Goal: Navigation & Orientation: Find specific page/section

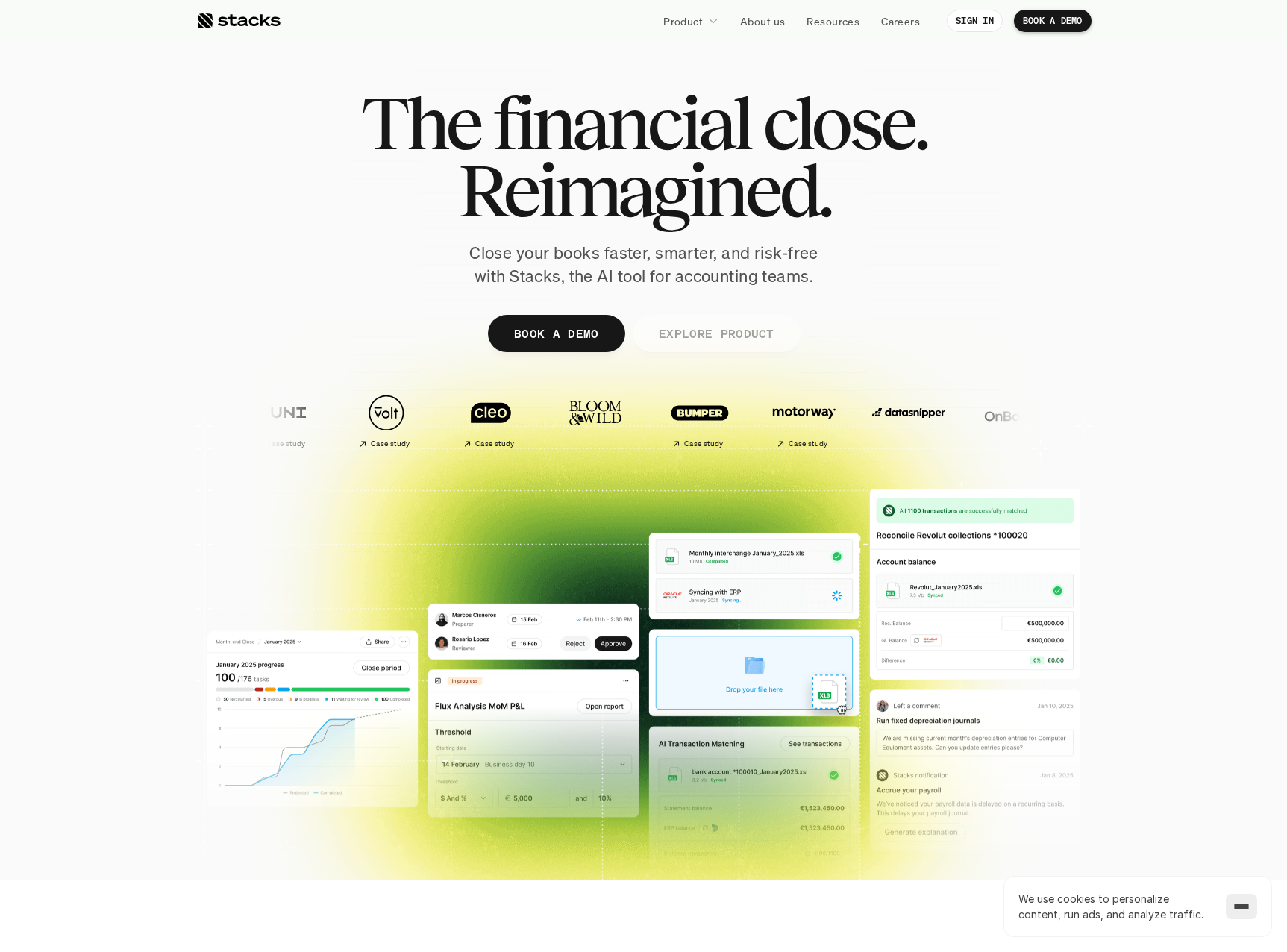
click at [688, 335] on p "EXPLORE PRODUCT" at bounding box center [715, 333] width 115 height 22
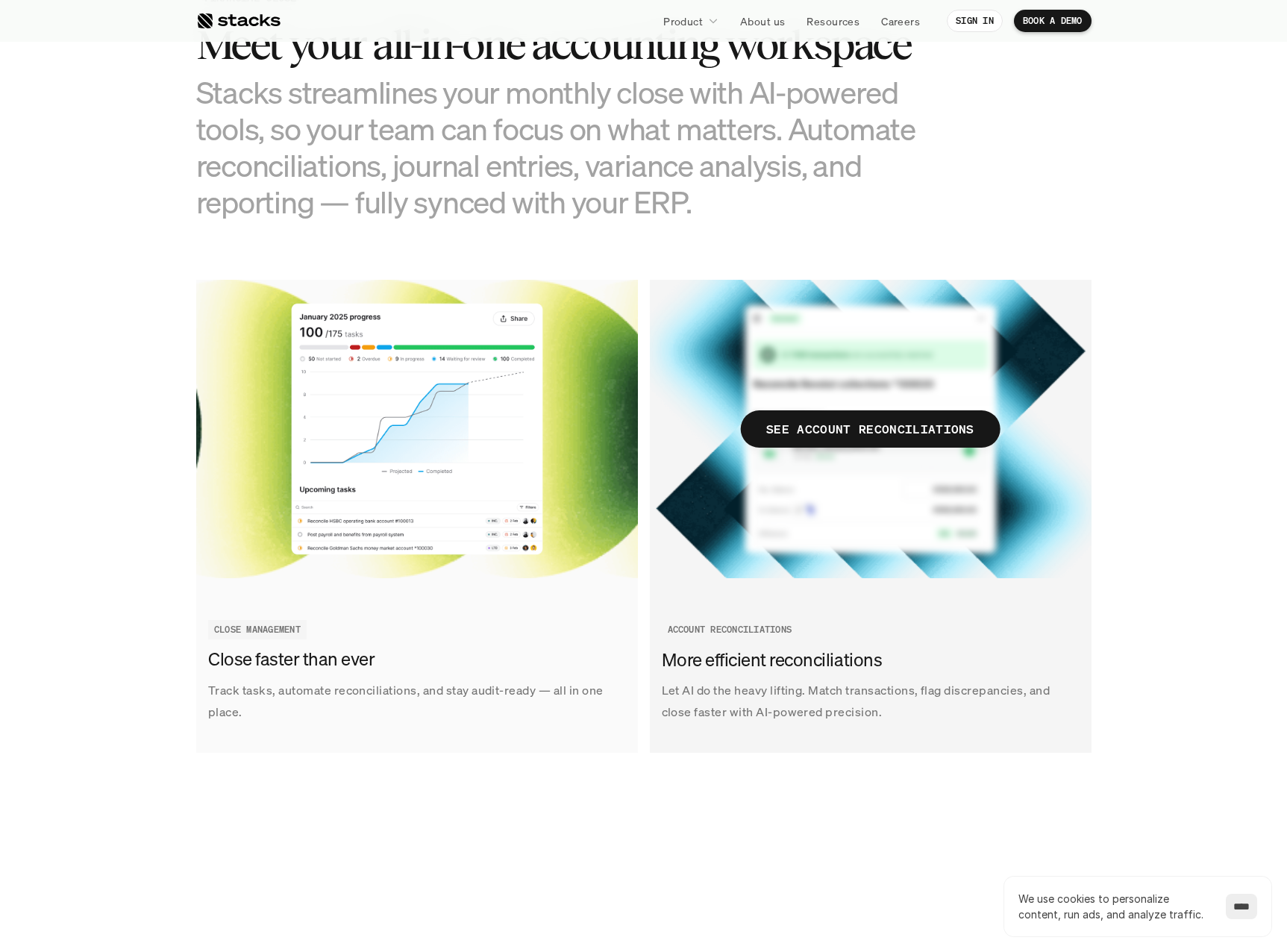
scroll to position [1138, 0]
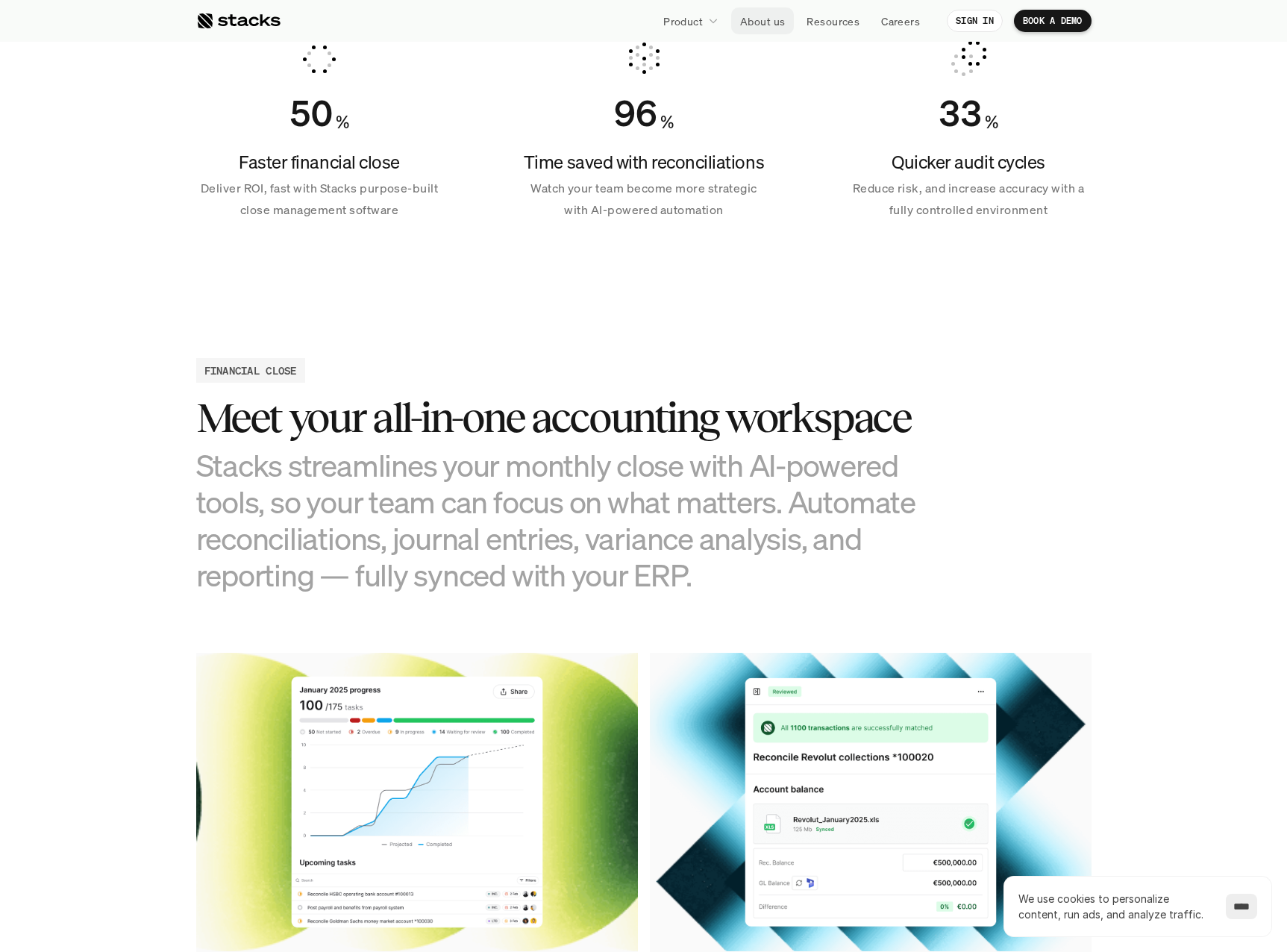
click at [777, 26] on p "About us" at bounding box center [762, 21] width 44 height 16
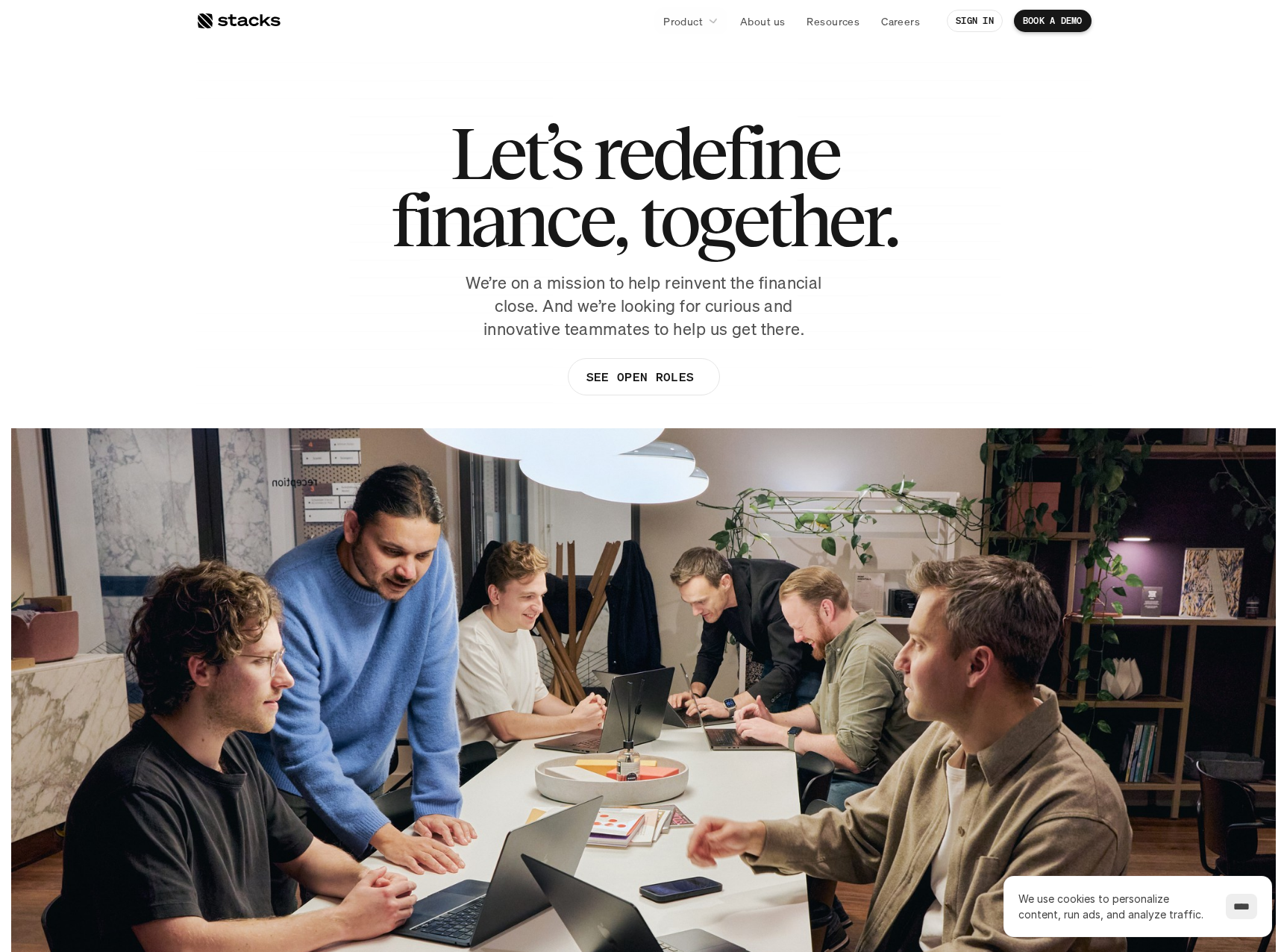
click at [220, 15] on div at bounding box center [238, 21] width 84 height 18
